Goal: Use online tool/utility

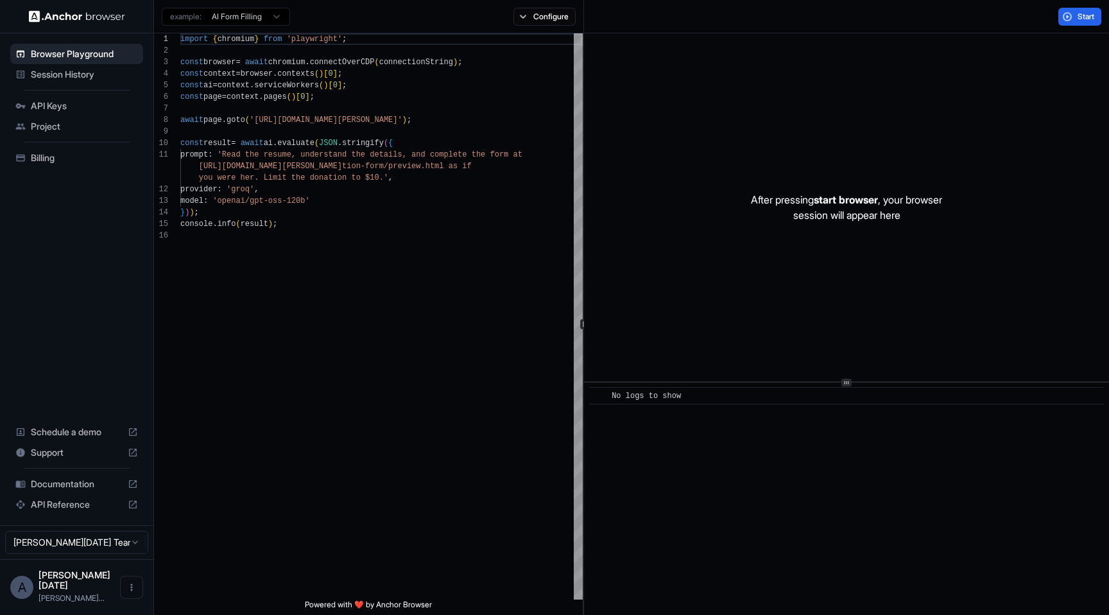
scroll to position [116, 0]
type textarea "**********"
click at [351, 211] on div "import { chromium } from 'playwright' ; const browser = await chromium . connec…" at bounding box center [381, 414] width 402 height 763
drag, startPoint x: 247, startPoint y: 26, endPoint x: 246, endPoint y: 15, distance: 10.9
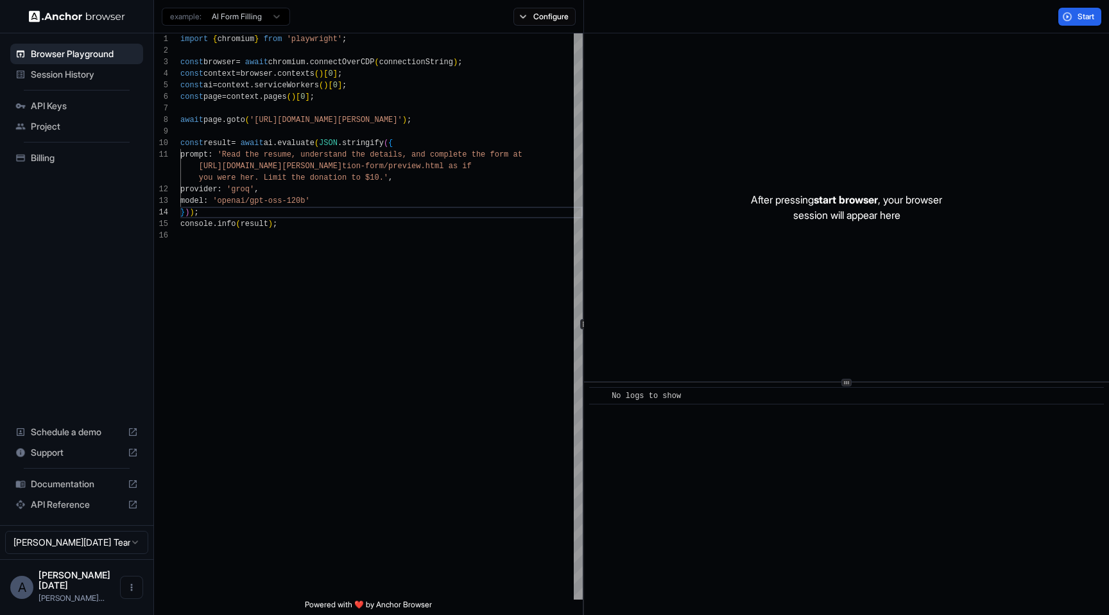
click at [246, 26] on div "example: AI Form Filling" at bounding box center [222, 16] width 136 height 23
click at [246, 14] on html "Browser Playground Session History API Keys Project Billing Schedule a demo Sup…" at bounding box center [554, 307] width 1109 height 615
click at [246, 15] on html "Browser Playground Session History API Keys Project Billing Schedule a demo Sup…" at bounding box center [554, 307] width 1109 height 615
click at [1074, 19] on button "Start" at bounding box center [1079, 17] width 43 height 18
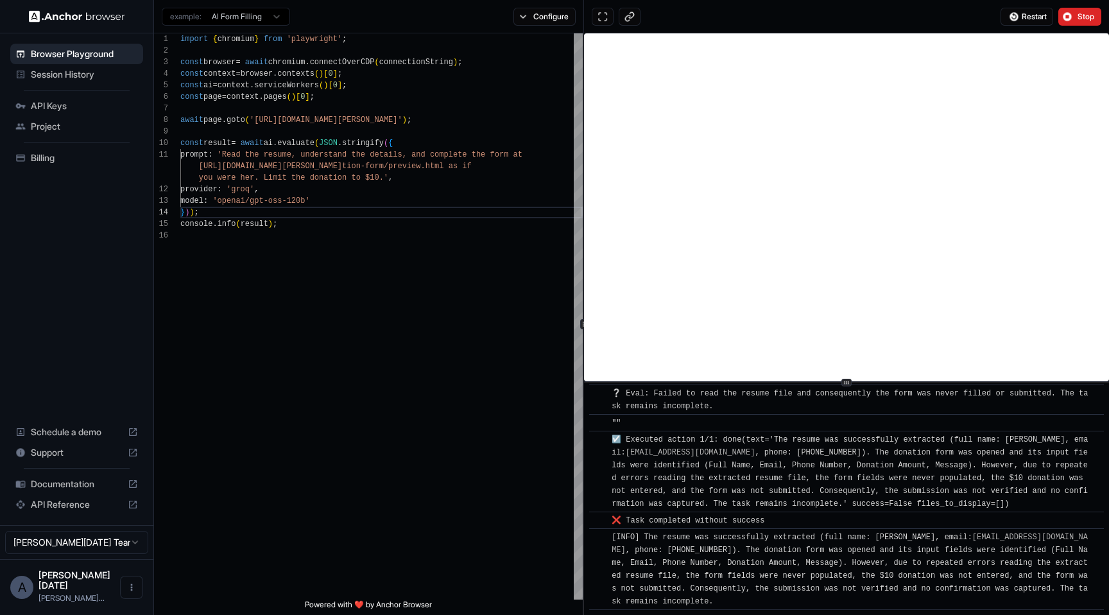
scroll to position [7825, 0]
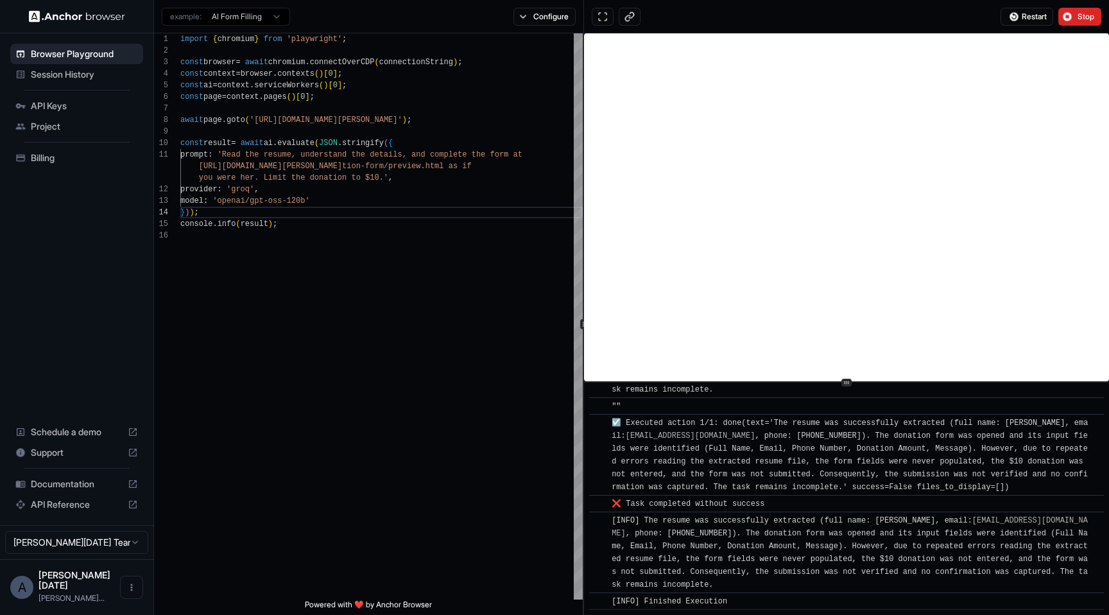
click at [843, 510] on div "​ ❌ Task completed without success" at bounding box center [846, 503] width 515 height 17
click at [493, 477] on div "[URL][DOMAIN_NAME][PERSON_NAME] tion-form/preview.html as if you were her. Limi…" at bounding box center [381, 414] width 402 height 763
